Goal: Register for event/course

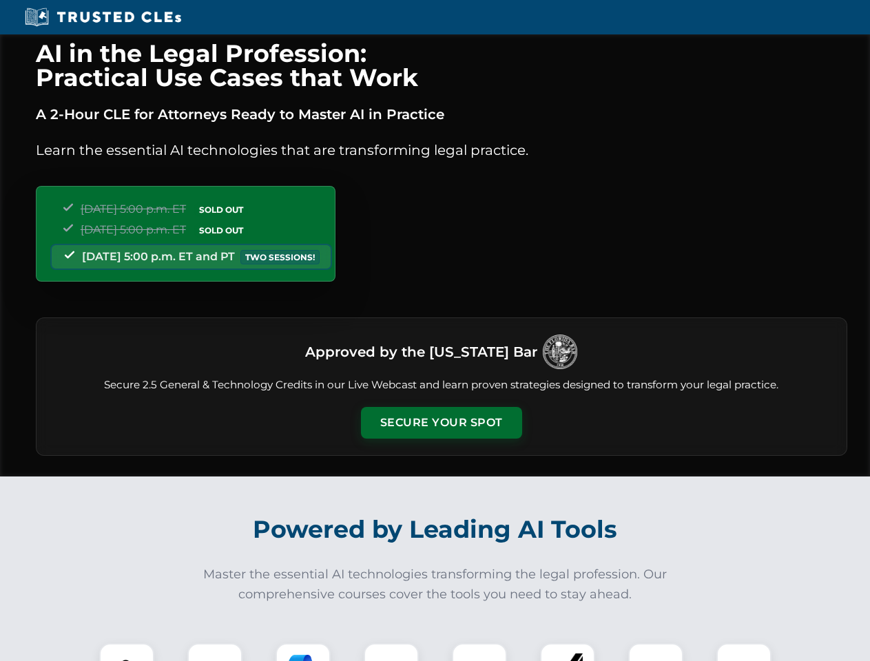
click at [441, 423] on button "Secure Your Spot" at bounding box center [441, 423] width 161 height 32
click at [127, 652] on img at bounding box center [127, 671] width 40 height 40
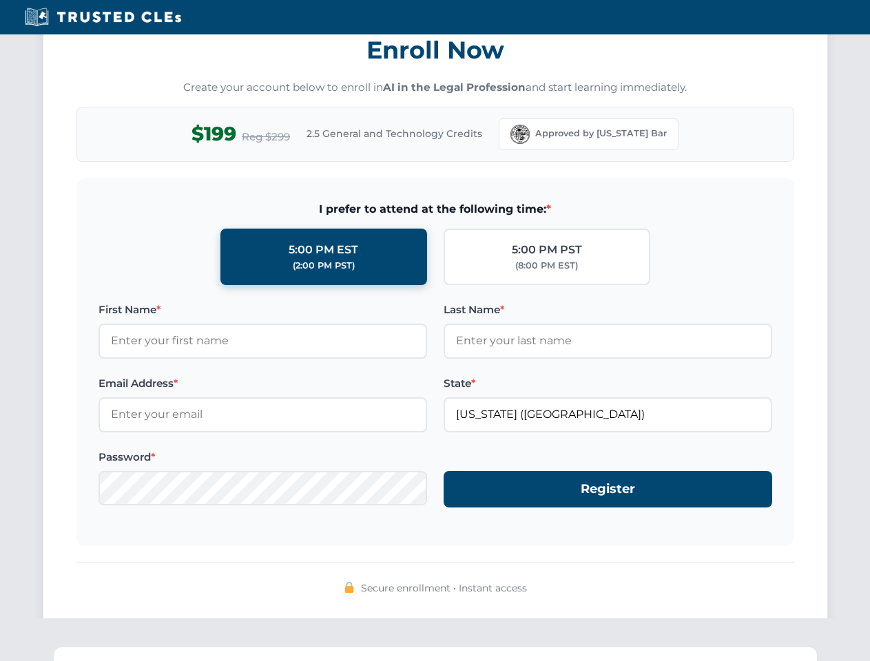
scroll to position [1352, 0]
